Goal: Task Accomplishment & Management: Use online tool/utility

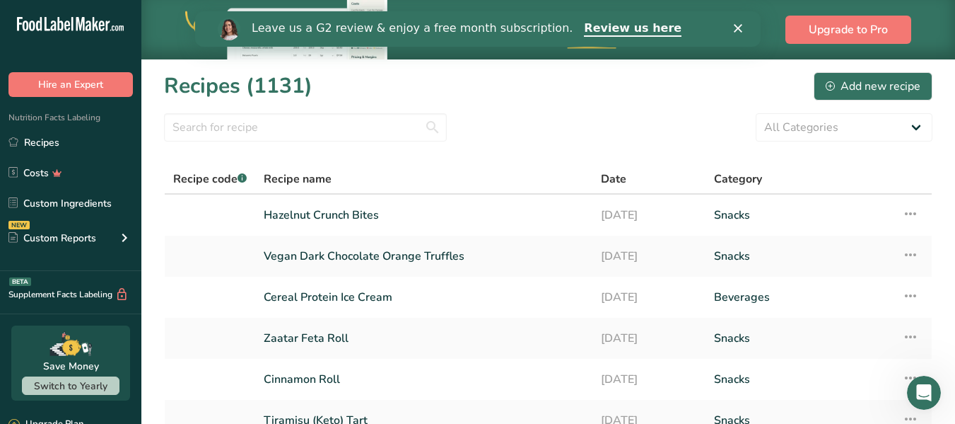
scroll to position [295, 0]
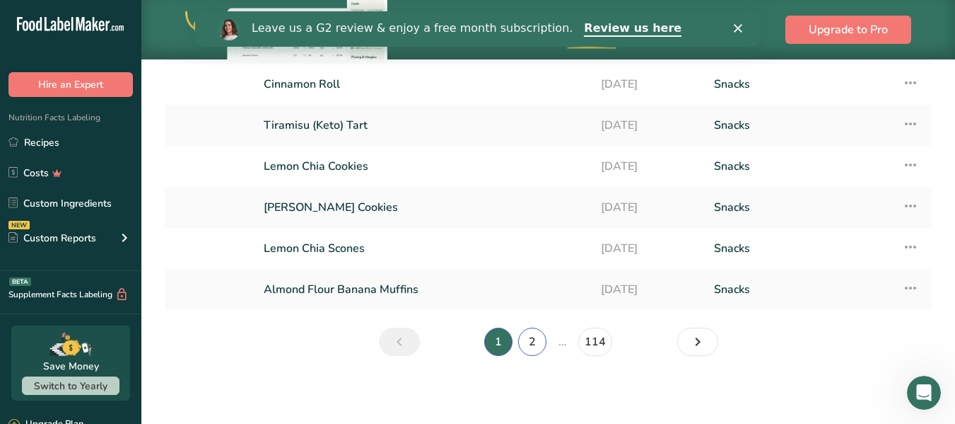
click at [535, 344] on link "2" at bounding box center [532, 341] width 28 height 28
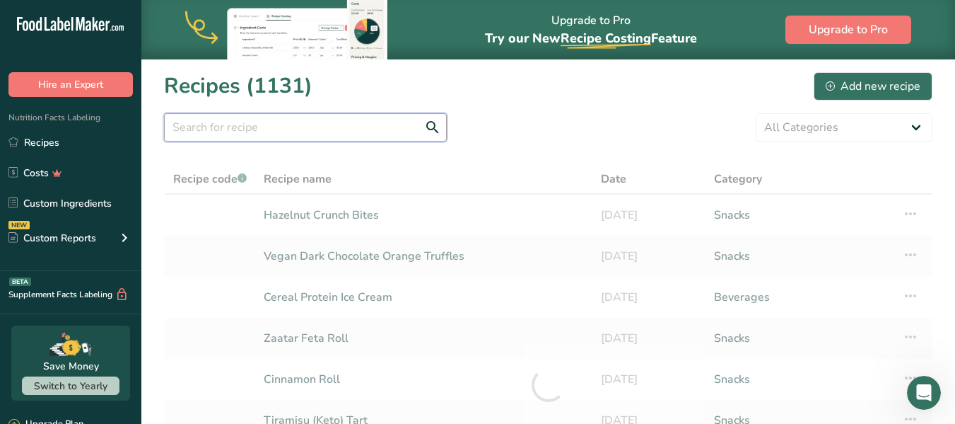
click at [313, 128] on input "text" at bounding box center [305, 127] width 283 height 28
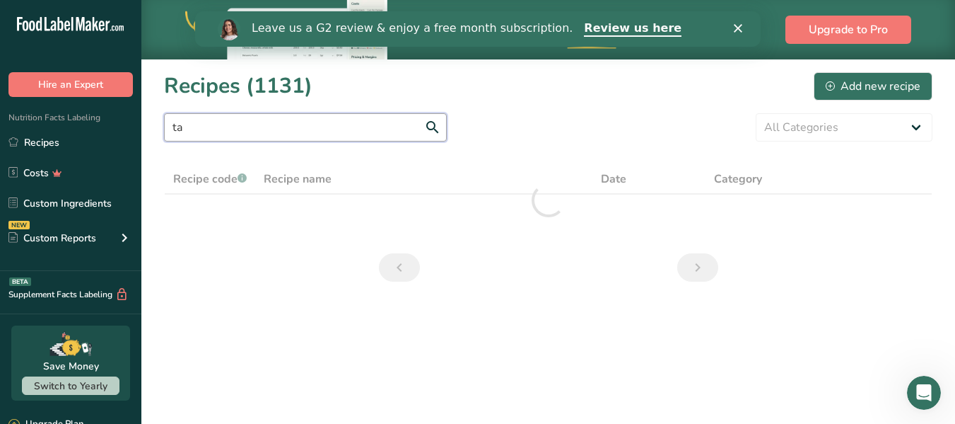
type input "t"
click at [207, 129] on input "cook" at bounding box center [305, 127] width 283 height 28
type input "c"
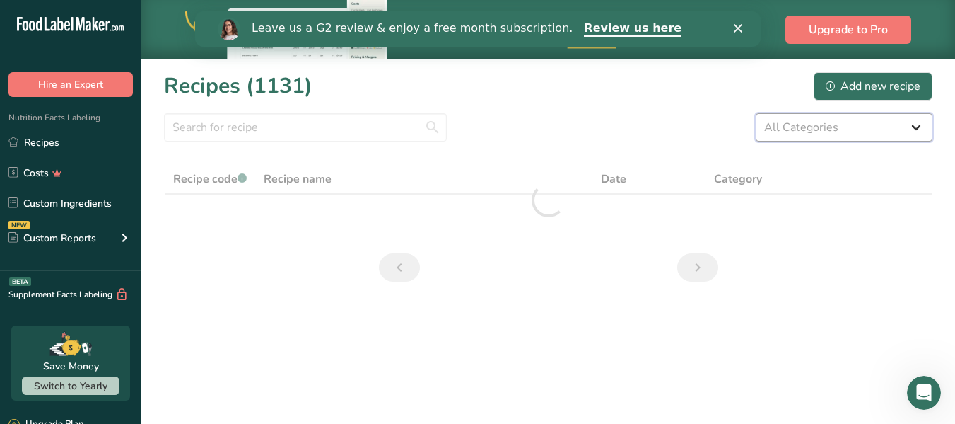
click at [926, 130] on select "All Categories Baked Goods Beverages Confectionery Cooked Meals, Salads, & Sauc…" at bounding box center [844, 127] width 177 height 28
select select "7"
click at [756, 113] on select "All Categories Baked Goods Beverages Confectionery Cooked Meals, Salads, & Sauc…" at bounding box center [844, 127] width 177 height 28
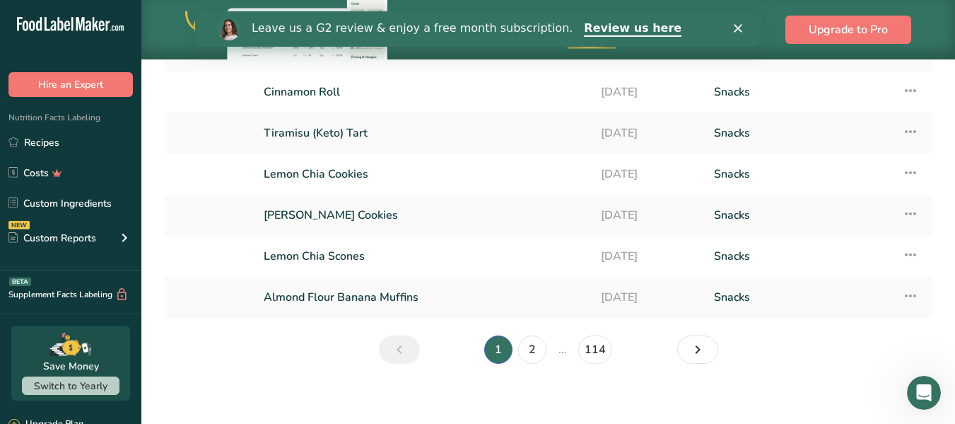
scroll to position [295, 0]
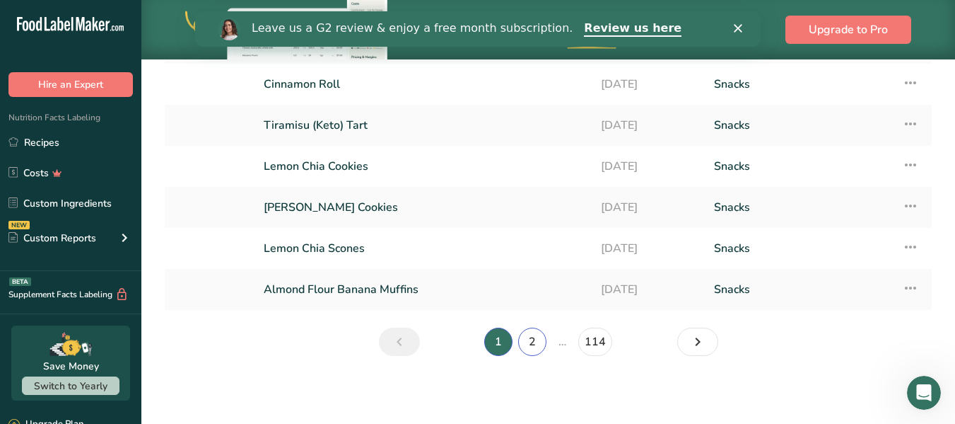
click at [533, 335] on link "2" at bounding box center [532, 341] width 28 height 28
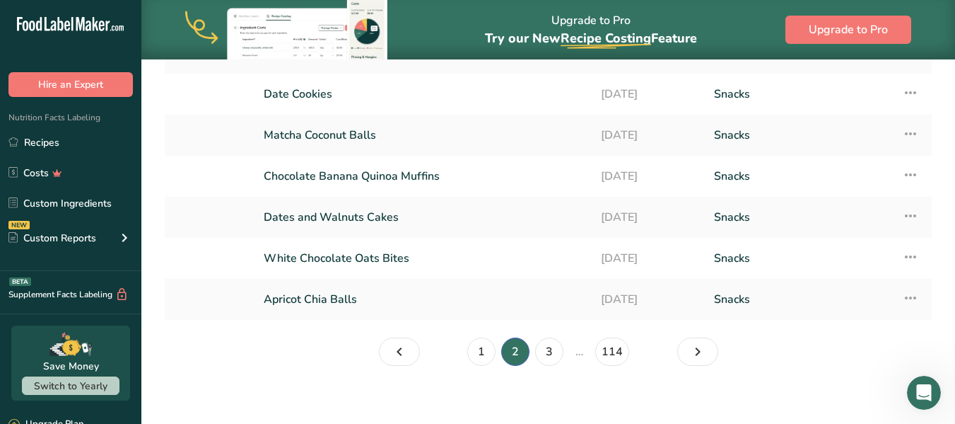
scroll to position [295, 0]
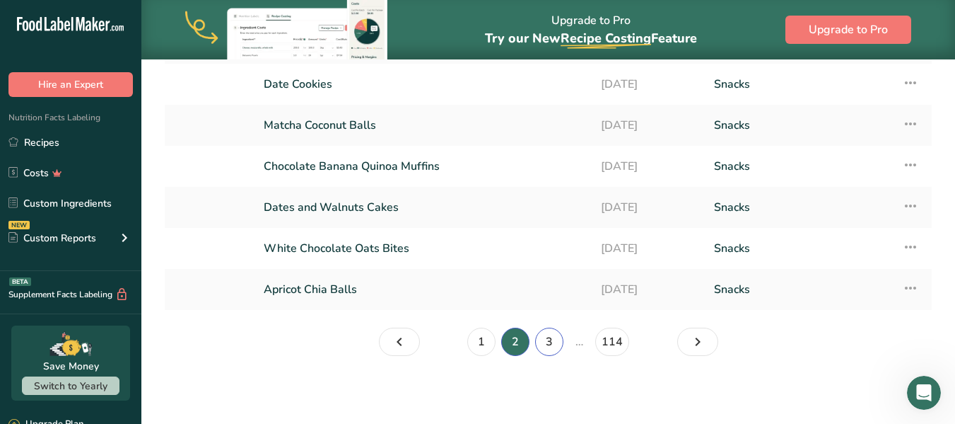
click at [549, 341] on link "3" at bounding box center [549, 341] width 28 height 28
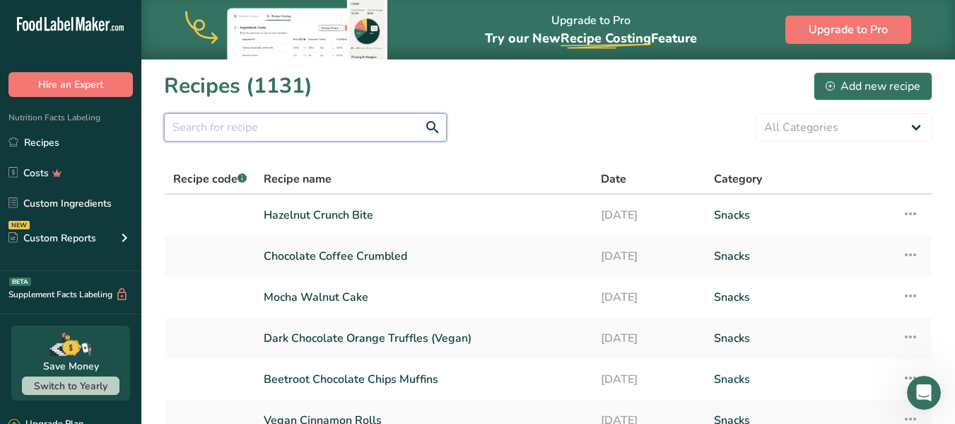
click at [242, 126] on input "text" at bounding box center [305, 127] width 283 height 28
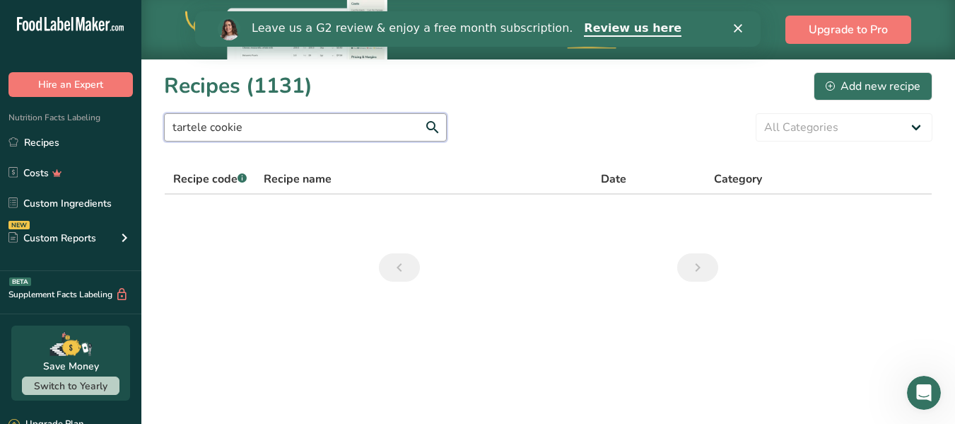
click at [189, 127] on input "tartele cookie" at bounding box center [305, 127] width 283 height 28
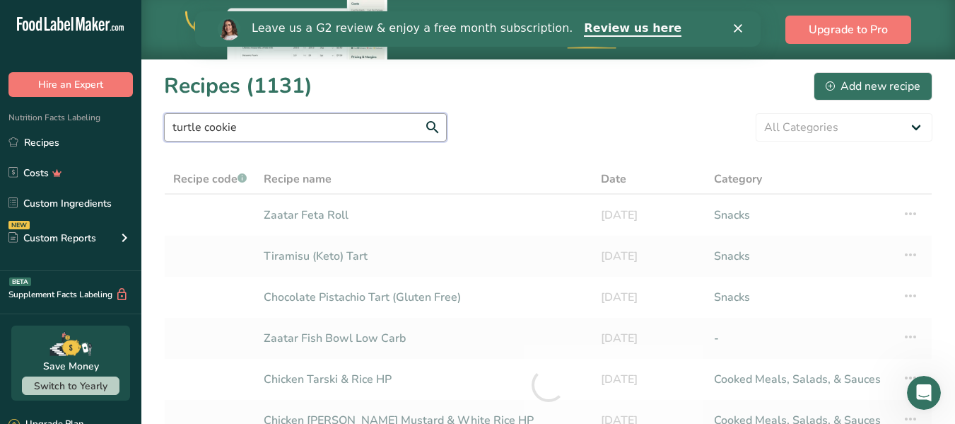
click at [433, 124] on input "turtle cookie" at bounding box center [305, 127] width 283 height 28
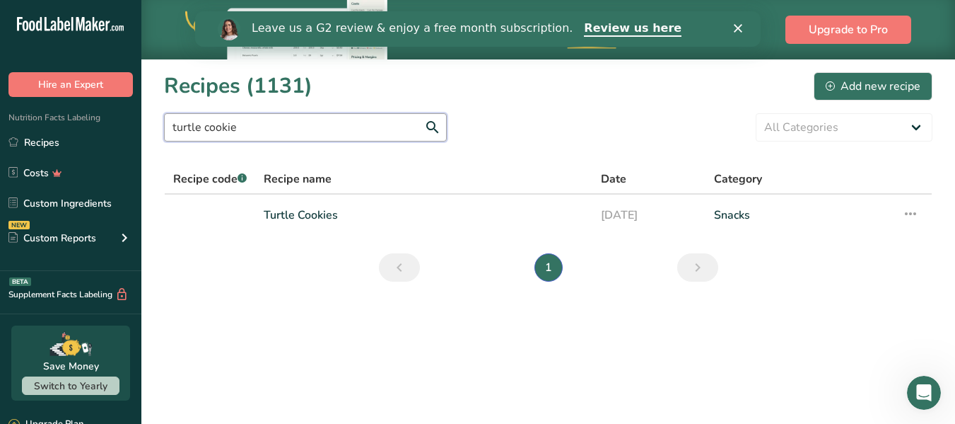
type input "turtle cookie"
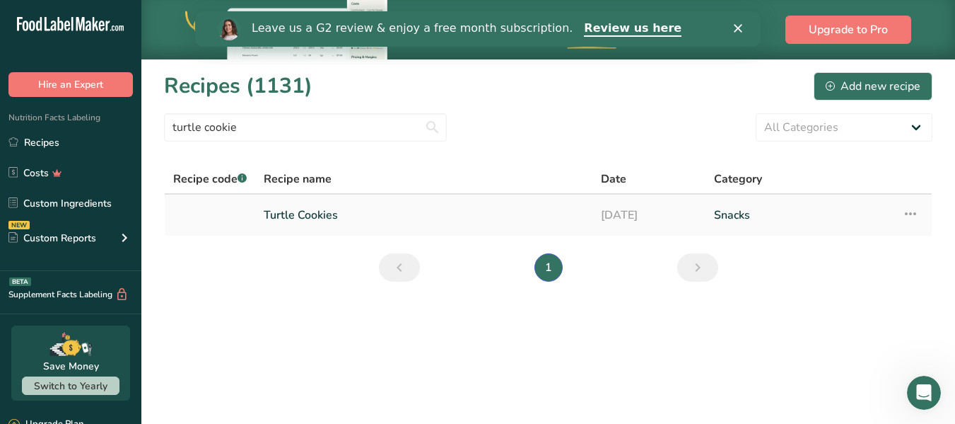
click at [392, 216] on link "Turtle Cookies" at bounding box center [424, 215] width 320 height 30
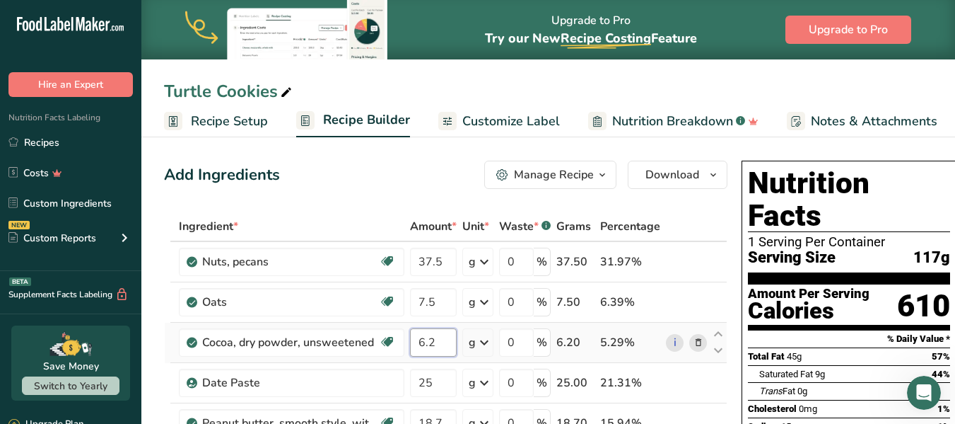
click at [435, 355] on input "6.2" at bounding box center [433, 342] width 47 height 28
type input "6"
type input "0.24"
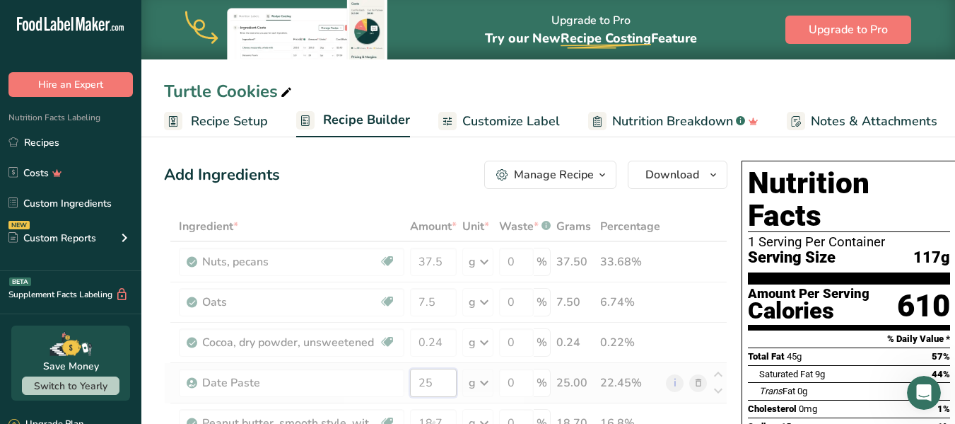
click at [433, 383] on div "Ingredient * Amount * Unit * Waste * .a-a{fill:#347362;}.b-a{fill:#fff;} Grams …" at bounding box center [446, 431] width 564 height 441
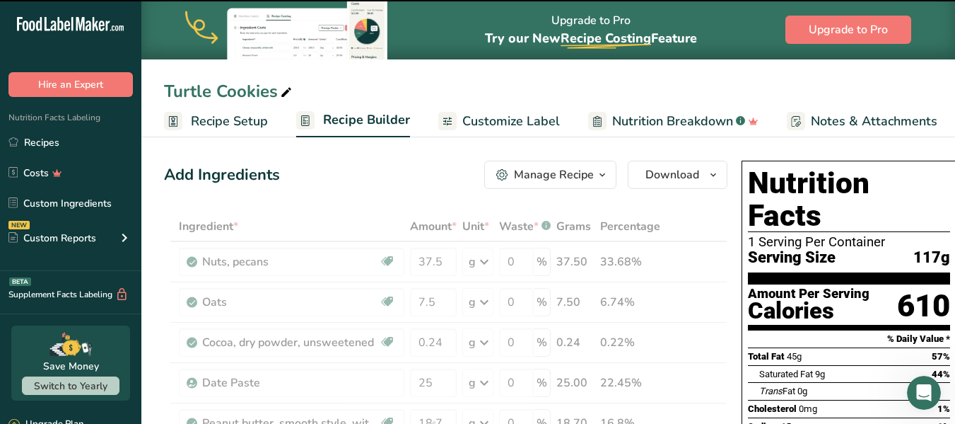
click at [426, 387] on div at bounding box center [446, 431] width 564 height 441
click at [430, 381] on div at bounding box center [446, 431] width 564 height 441
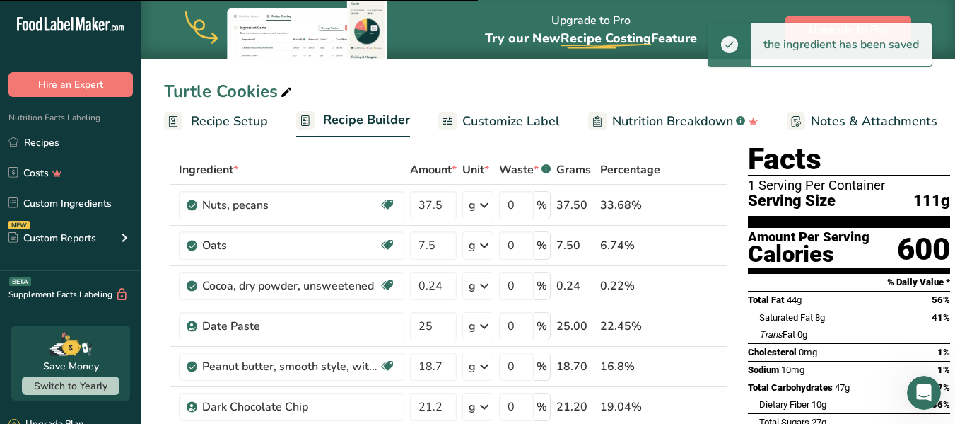
scroll to position [85, 0]
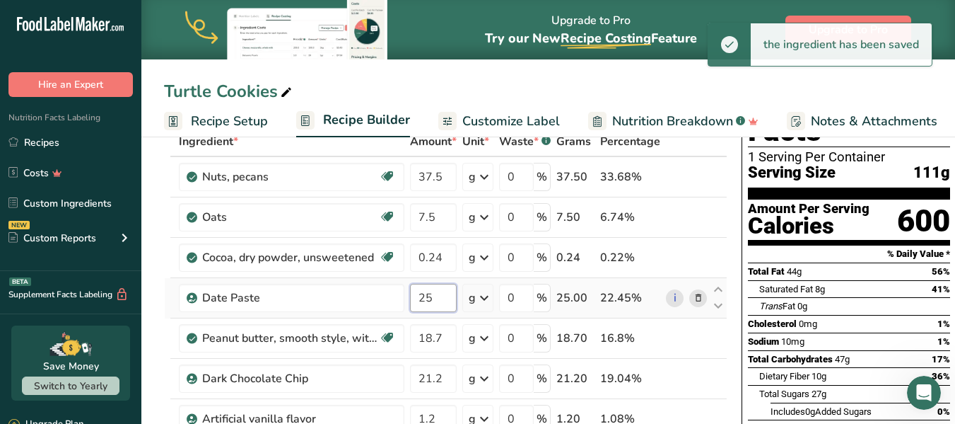
click at [429, 296] on input "25" at bounding box center [433, 298] width 47 height 28
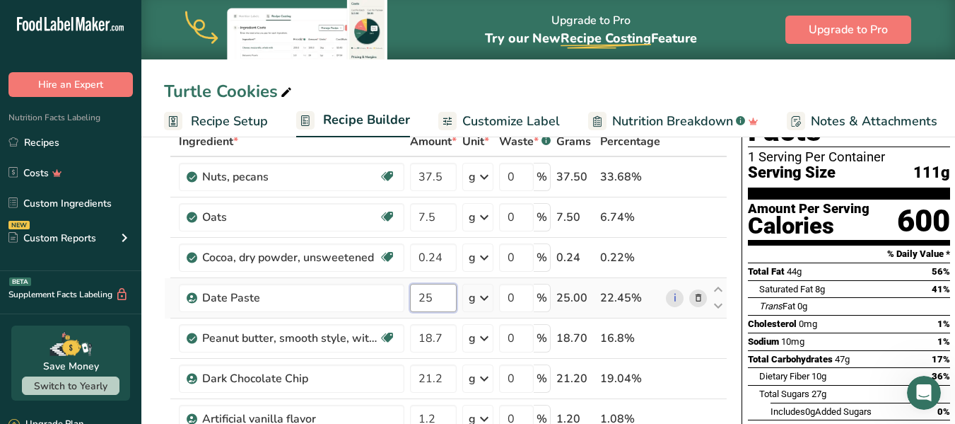
type input "2"
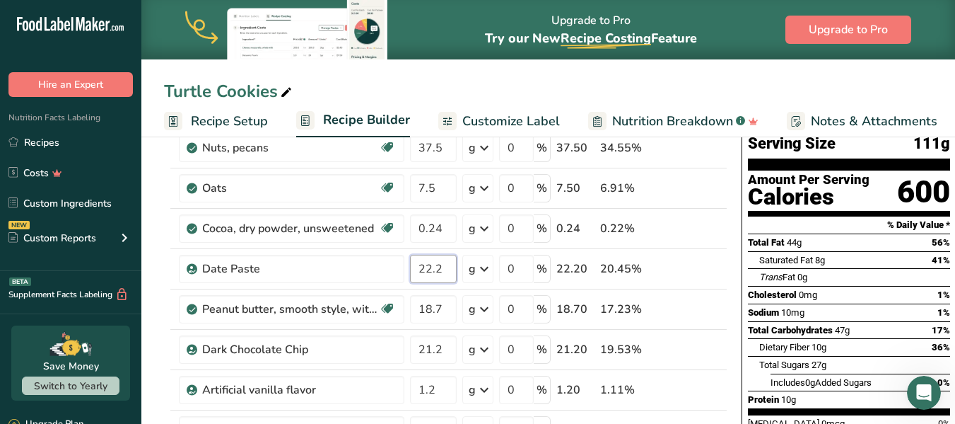
scroll to position [141, 0]
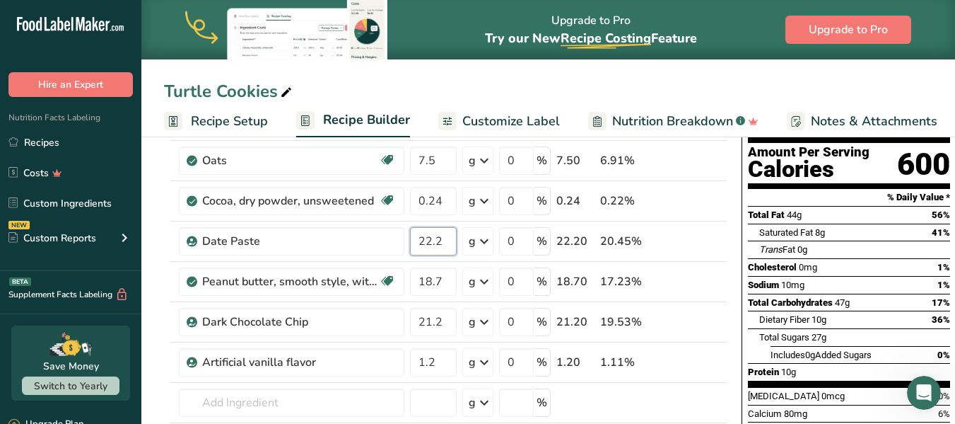
type input "22.2"
